Goal: Information Seeking & Learning: Compare options

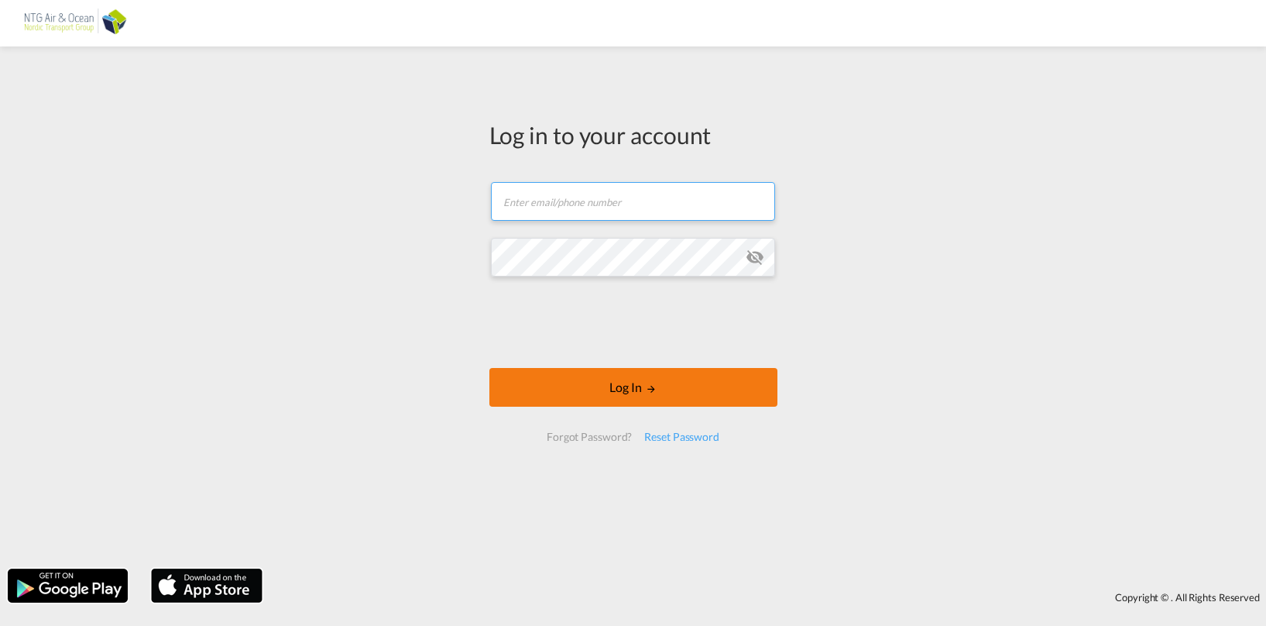
type input "[EMAIL_ADDRESS][DOMAIN_NAME]"
click at [629, 387] on button "Log In" at bounding box center [634, 387] width 288 height 39
